Goal: Use online tool/utility: Utilize a website feature to perform a specific function

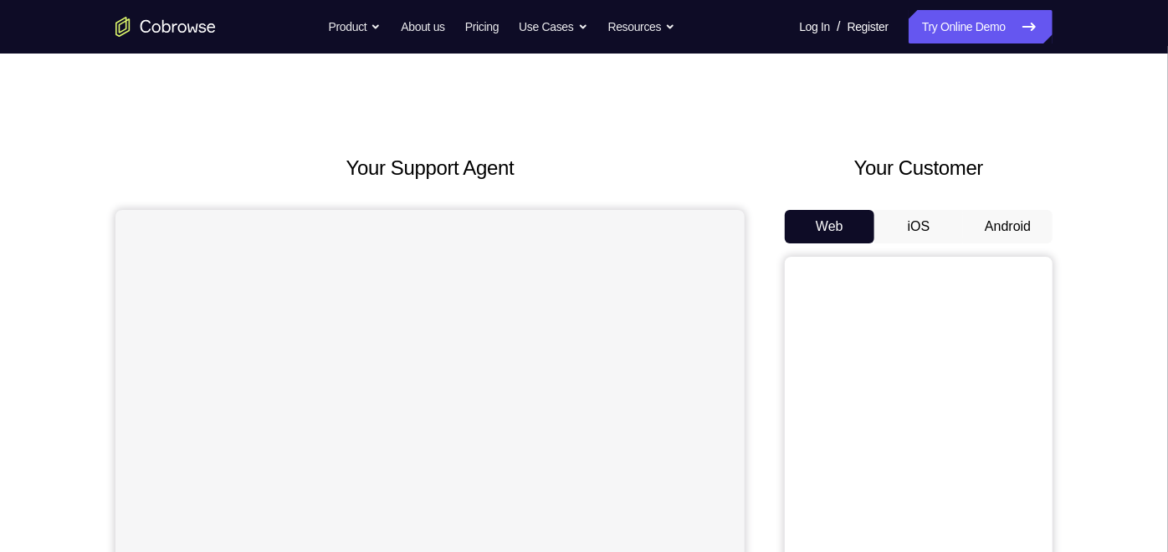
scroll to position [8, 0]
click at [1030, 221] on button "Android" at bounding box center [1007, 225] width 89 height 33
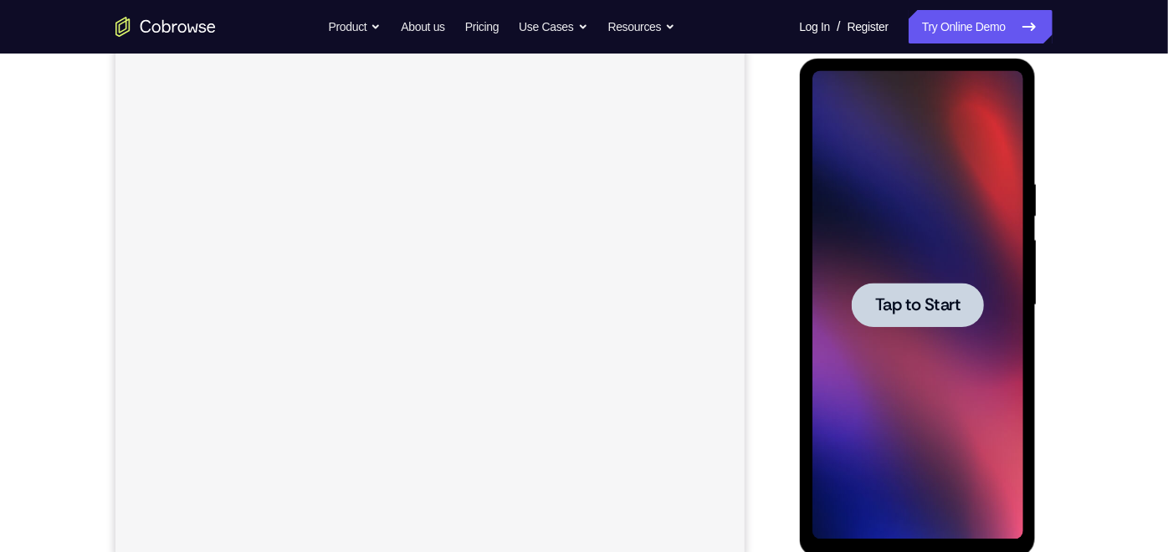
scroll to position [0, 0]
click at [926, 311] on span "Tap to Start" at bounding box center [916, 304] width 85 height 17
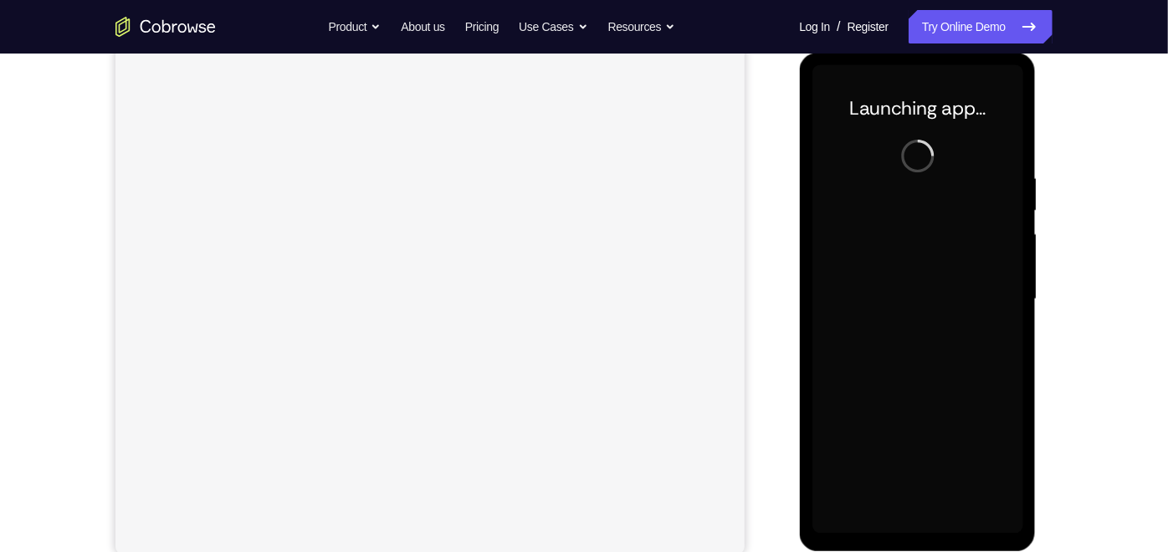
scroll to position [223, 0]
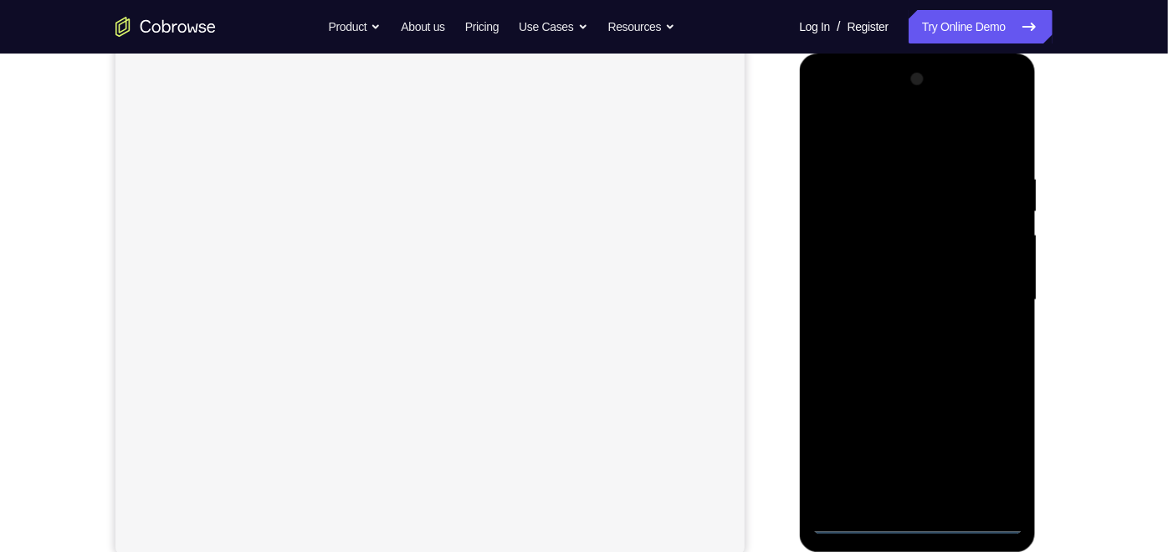
click at [912, 521] on div at bounding box center [916, 299] width 211 height 468
click at [990, 442] on div at bounding box center [916, 299] width 211 height 468
click at [881, 134] on div at bounding box center [916, 299] width 211 height 468
click at [989, 289] on div at bounding box center [916, 299] width 211 height 468
click at [898, 330] on div at bounding box center [916, 299] width 211 height 468
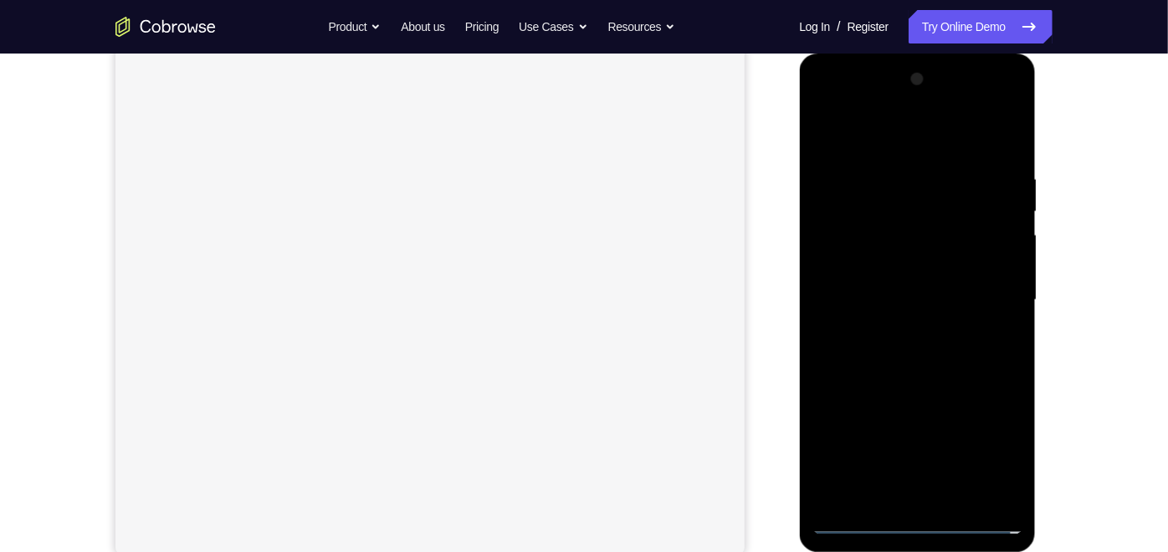
click at [887, 272] on div at bounding box center [916, 299] width 211 height 468
click at [892, 268] on div at bounding box center [916, 299] width 211 height 468
click at [884, 299] on div at bounding box center [916, 299] width 211 height 468
click at [917, 356] on div at bounding box center [916, 299] width 211 height 468
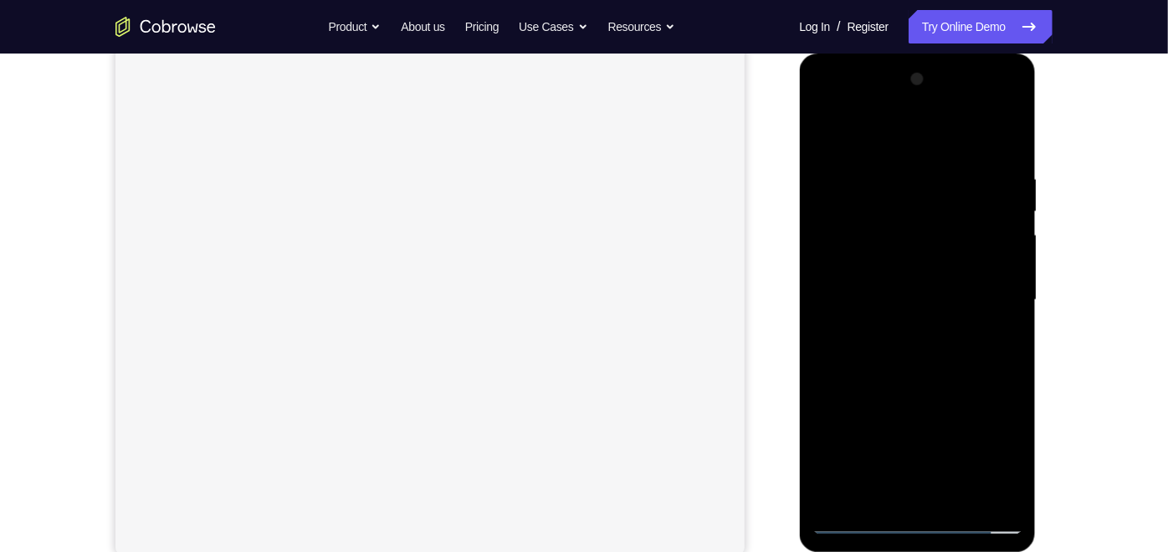
click at [917, 356] on div at bounding box center [916, 299] width 211 height 468
click at [938, 369] on div at bounding box center [916, 299] width 211 height 468
drag, startPoint x: 968, startPoint y: 406, endPoint x: 968, endPoint y: 349, distance: 57.7
click at [968, 349] on div at bounding box center [916, 299] width 211 height 468
drag, startPoint x: 956, startPoint y: 426, endPoint x: 921, endPoint y: 242, distance: 187.3
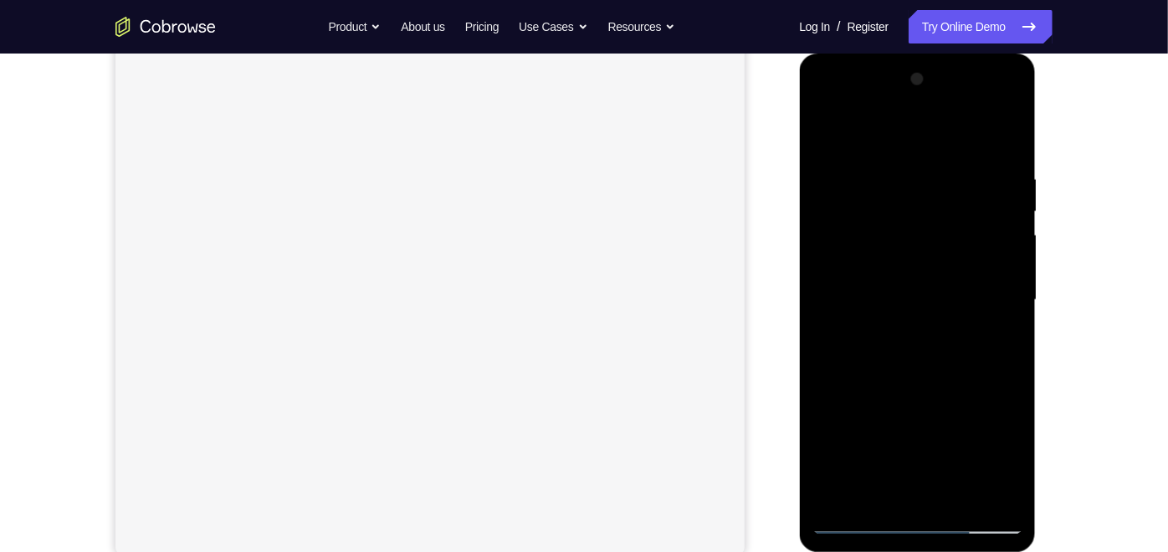
click at [921, 242] on div at bounding box center [916, 299] width 211 height 468
drag, startPoint x: 958, startPoint y: 405, endPoint x: 931, endPoint y: 242, distance: 165.3
click at [931, 242] on div at bounding box center [916, 299] width 211 height 468
drag, startPoint x: 977, startPoint y: 391, endPoint x: 959, endPoint y: 242, distance: 150.7
click at [959, 242] on div at bounding box center [916, 299] width 211 height 468
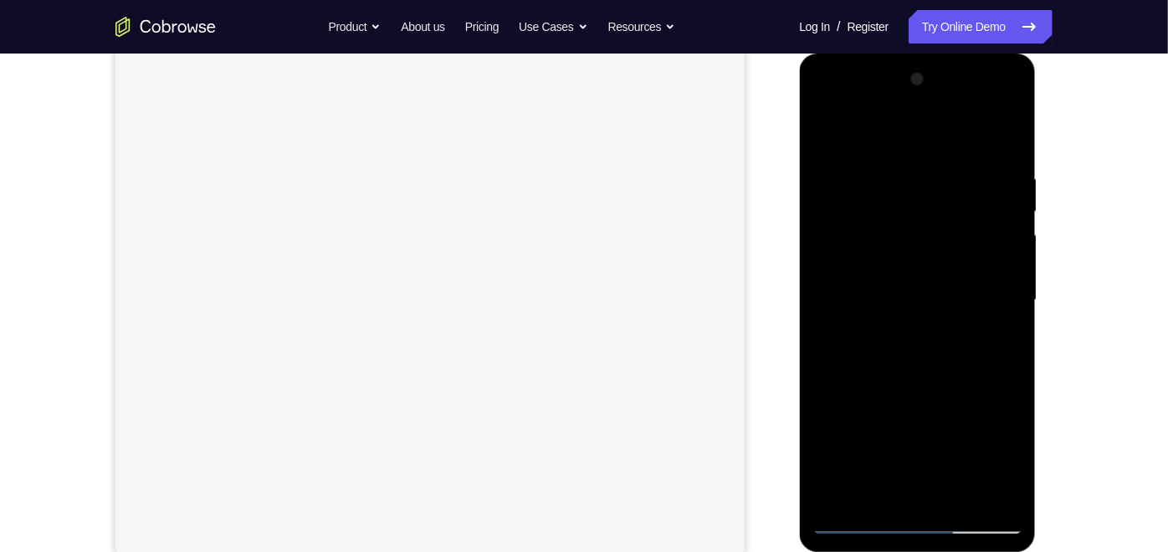
drag, startPoint x: 970, startPoint y: 212, endPoint x: 973, endPoint y: 290, distance: 78.7
click at [973, 290] on div at bounding box center [916, 299] width 211 height 468
click at [1007, 165] on div at bounding box center [916, 299] width 211 height 468
click at [954, 496] on div at bounding box center [916, 299] width 211 height 468
